Goal: Task Accomplishment & Management: Complete application form

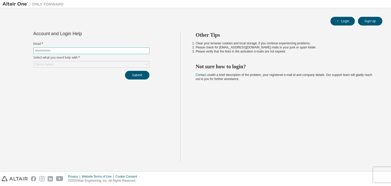
click at [100, 51] on input "text" at bounding box center [92, 51] width 114 height 4
type input "**********"
click at [96, 64] on div "Click to select" at bounding box center [92, 64] width 116 height 6
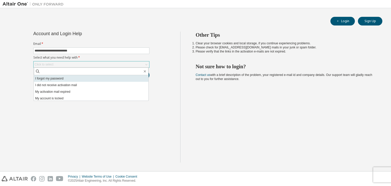
click at [74, 78] on li "I forgot my password" at bounding box center [91, 78] width 115 height 7
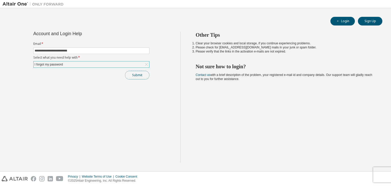
click at [131, 72] on button "Submit" at bounding box center [137, 75] width 24 height 9
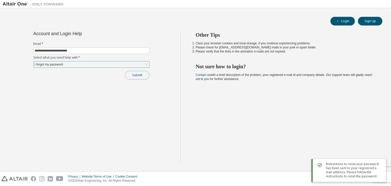
click at [135, 72] on button "Submit" at bounding box center [137, 75] width 24 height 9
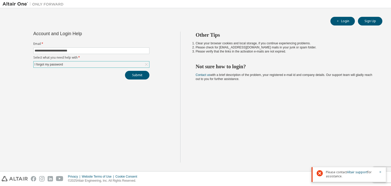
click at [336, 175] on span "Please contact Altair support for assistance." at bounding box center [351, 174] width 50 height 8
click at [320, 174] on icon at bounding box center [320, 173] width 6 height 6
click at [365, 175] on span "Please contact Altair support for assistance." at bounding box center [351, 174] width 50 height 8
click at [143, 75] on button "Submit" at bounding box center [137, 75] width 24 height 9
click at [370, 20] on button "Sign Up" at bounding box center [370, 21] width 24 height 9
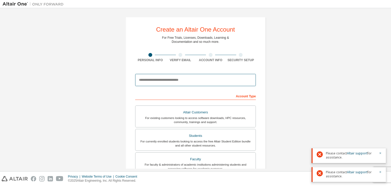
click at [192, 82] on input "email" at bounding box center [195, 80] width 121 height 12
type input "**********"
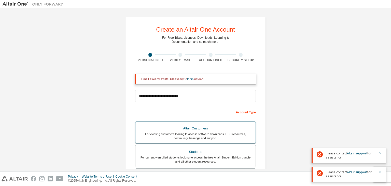
click at [228, 134] on div "For existing customers looking to access software downloads, HPC resources, com…" at bounding box center [195, 136] width 114 height 8
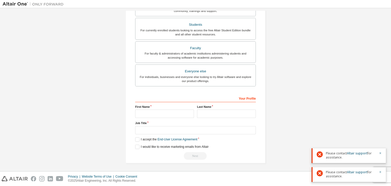
scroll to position [144, 0]
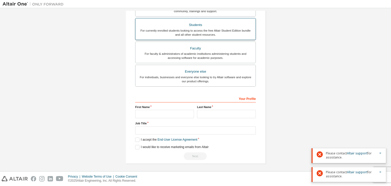
click at [217, 26] on div "Students" at bounding box center [195, 24] width 114 height 7
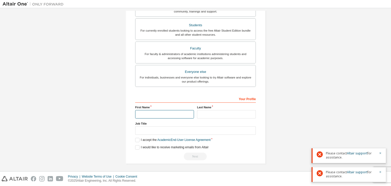
click at [175, 110] on input "text" at bounding box center [164, 114] width 59 height 8
click at [204, 111] on input "text" at bounding box center [226, 114] width 59 height 8
type input "**********"
click at [161, 112] on input "text" at bounding box center [164, 114] width 59 height 8
type input "*****"
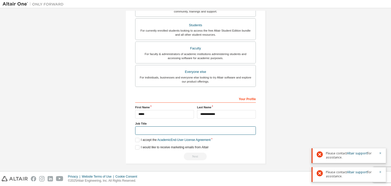
click at [168, 131] on input "text" at bounding box center [195, 130] width 121 height 8
type input "*******"
click at [140, 138] on label "I accept the Academic End-User License Agreement" at bounding box center [172, 140] width 75 height 4
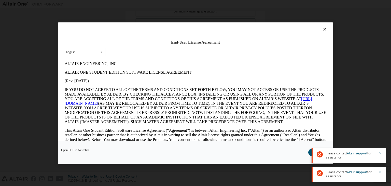
scroll to position [0, 0]
click at [330, 135] on div "End-User License Agreement English English" at bounding box center [195, 81] width 275 height 118
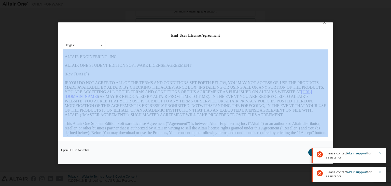
click at [331, 137] on div "End-User License Agreement English English" at bounding box center [195, 81] width 275 height 118
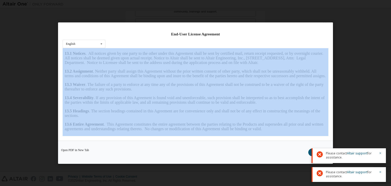
scroll to position [851, 0]
click at [141, 21] on div "End-User License Agreement English English Open PDF in [GEOGRAPHIC_DATA] I Acce…" at bounding box center [195, 93] width 391 height 186
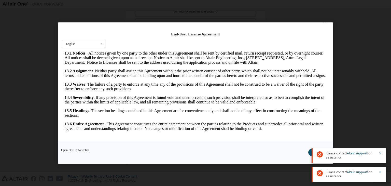
click at [292, 31] on div "End-User License Agreement English English" at bounding box center [195, 81] width 275 height 118
click at [381, 153] on icon "button" at bounding box center [380, 152] width 3 height 3
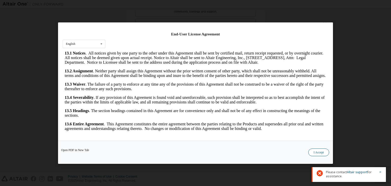
click at [323, 153] on button "I Accept" at bounding box center [318, 152] width 21 height 8
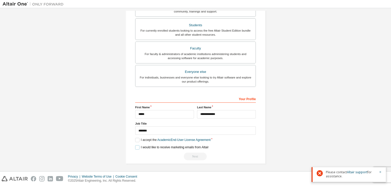
click at [136, 147] on label "I would like to receive marketing emails from Altair" at bounding box center [171, 147] width 73 height 4
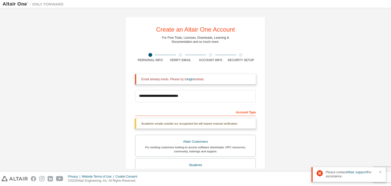
scroll to position [0, 0]
click at [200, 95] on input "**********" at bounding box center [195, 96] width 121 height 12
click at [155, 81] on div "Email already exists. Please try to login instead." at bounding box center [195, 79] width 121 height 10
